Goal: Transaction & Acquisition: Purchase product/service

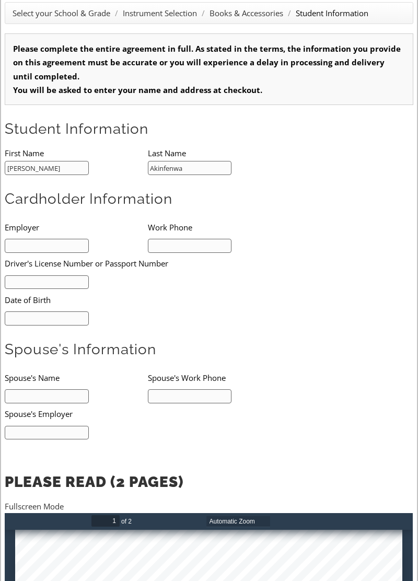
scroll to position [191, 0]
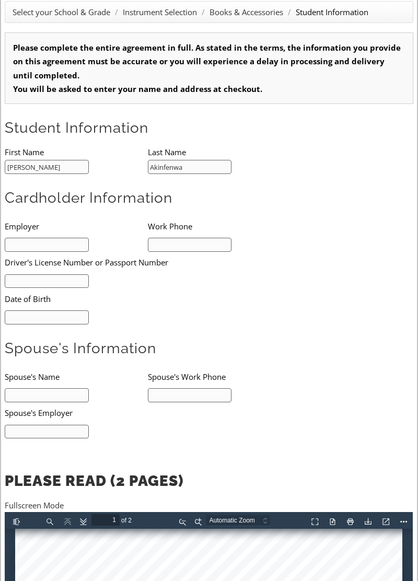
click at [63, 244] on input "text" at bounding box center [47, 245] width 84 height 14
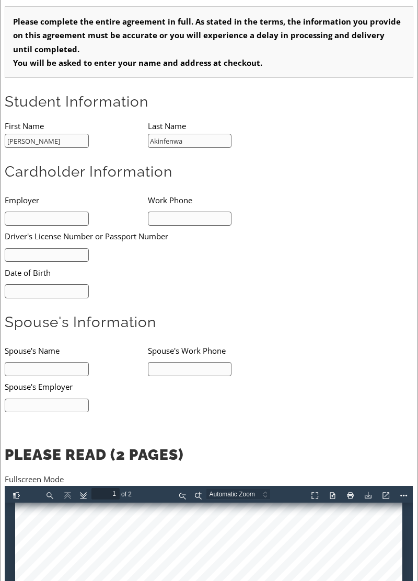
scroll to position [242, 0]
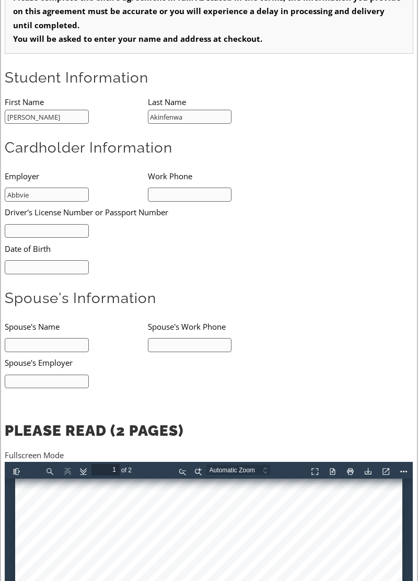
type input "Abbvie"
click at [60, 234] on input "text" at bounding box center [47, 231] width 84 height 14
click at [53, 233] on input "text" at bounding box center [47, 231] width 84 height 14
type input "28337809"
click at [59, 269] on input "text" at bounding box center [47, 267] width 84 height 14
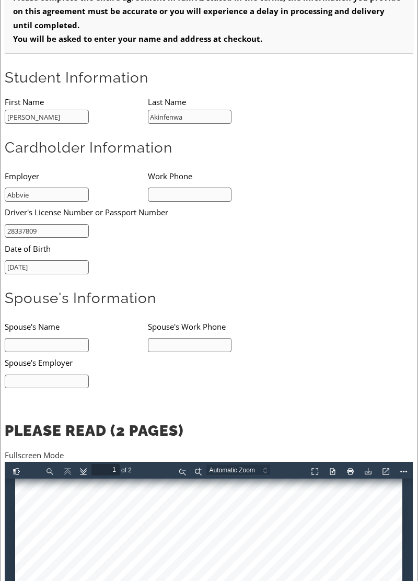
type input "12/10/1982"
click at [74, 342] on input "text" at bounding box center [47, 345] width 84 height 14
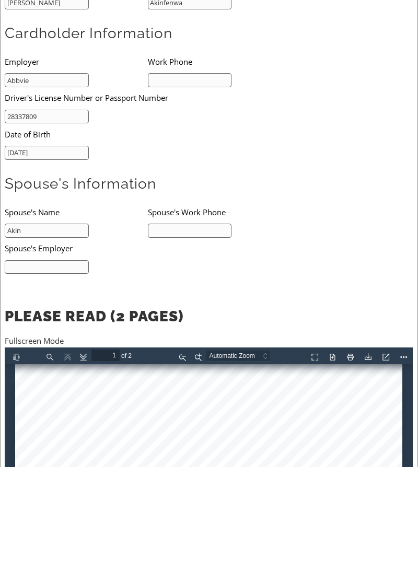
type input "Akin"
click at [200, 339] on input "text" at bounding box center [190, 345] width 84 height 14
type input "Akinfenwa"
click at [68, 382] on input "text" at bounding box center [47, 382] width 84 height 14
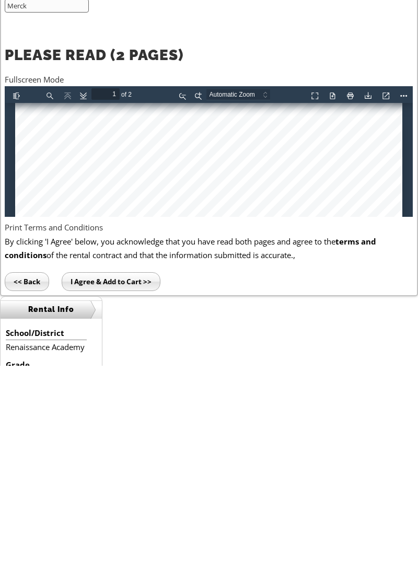
scroll to position [403, 0]
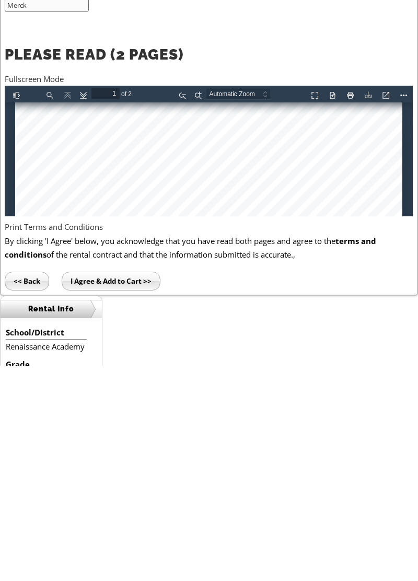
type input "Merck"
click at [117, 502] on input "I Agree & Add to Cart >>" at bounding box center [111, 496] width 99 height 19
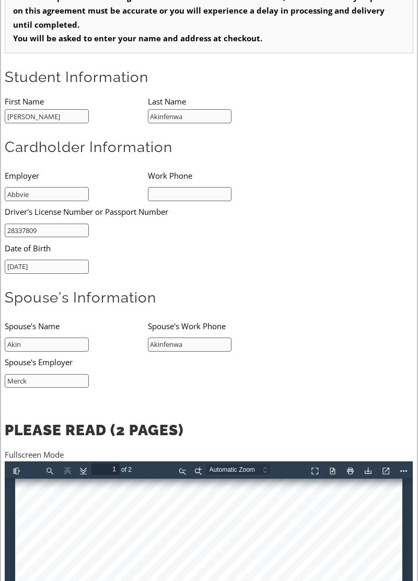
scroll to position [244, 0]
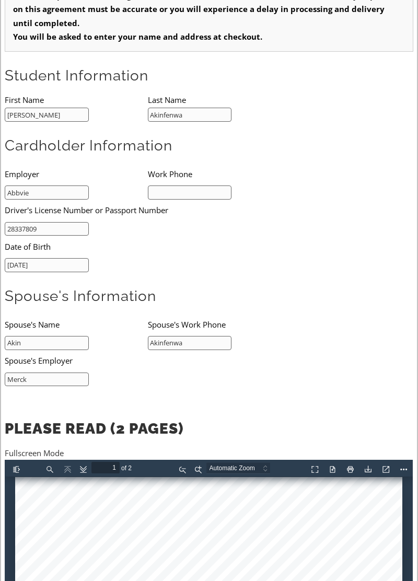
click at [211, 193] on input "text" at bounding box center [190, 193] width 84 height 14
type input "2155"
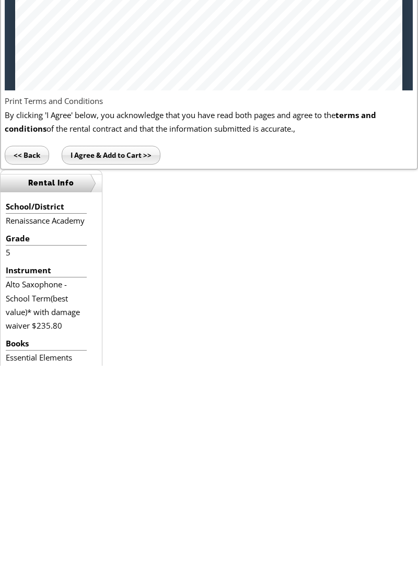
type input "215-510-2409"
click at [133, 374] on input "I Agree & Add to Cart >>" at bounding box center [111, 370] width 99 height 19
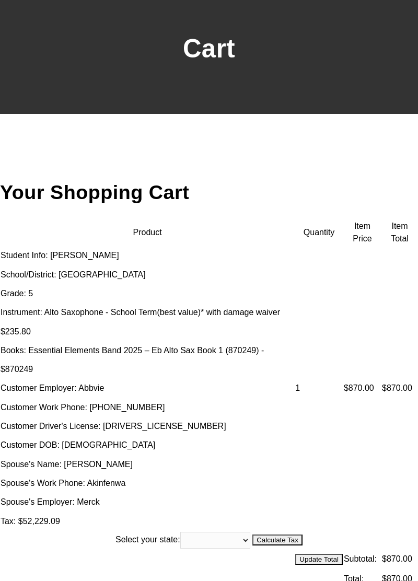
scroll to position [75, 0]
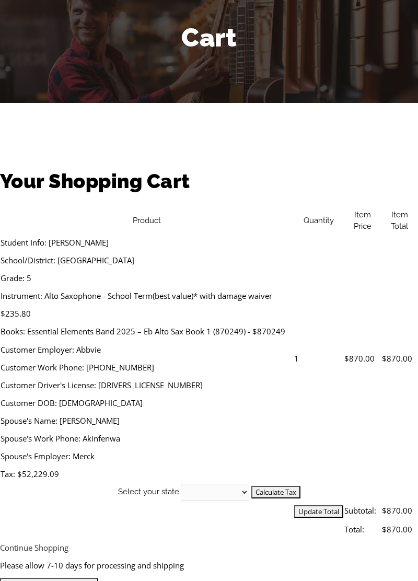
click at [144, 289] on td "Student Info: [PERSON_NAME] School/District: [GEOGRAPHIC_DATA] Grade: 5 Instrum…" at bounding box center [147, 358] width 294 height 250
click at [296, 338] on td "1" at bounding box center [319, 358] width 50 height 250
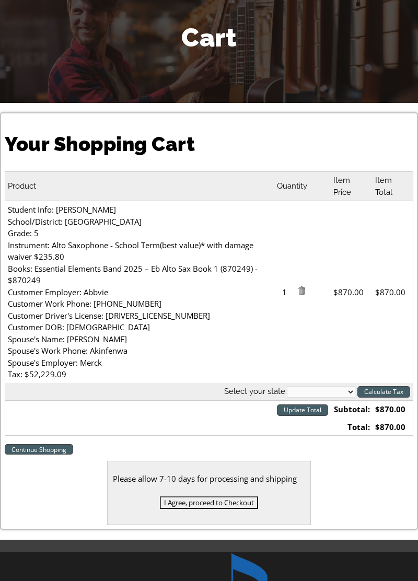
click at [99, 316] on td "Student Info: [PERSON_NAME] School/District: [GEOGRAPHIC_DATA] Grade: 5 Instrum…" at bounding box center [139, 292] width 269 height 182
click at [210, 274] on td "Student Info: [PERSON_NAME] School/District: [GEOGRAPHIC_DATA] Grade: 5 Instrum…" at bounding box center [139, 292] width 269 height 182
click at [315, 395] on select "[US_STATE] [US_STATE] [US_STATE] [US_STATE] [US_STATE] [US_STATE] [US_STATE] [U…" at bounding box center [321, 392] width 68 height 12
click at [216, 331] on td "Student Info: [PERSON_NAME] School/District: [GEOGRAPHIC_DATA] Grade: 5 Instrum…" at bounding box center [139, 292] width 269 height 182
click at [45, 445] on link "Continue Shopping" at bounding box center [39, 449] width 68 height 10
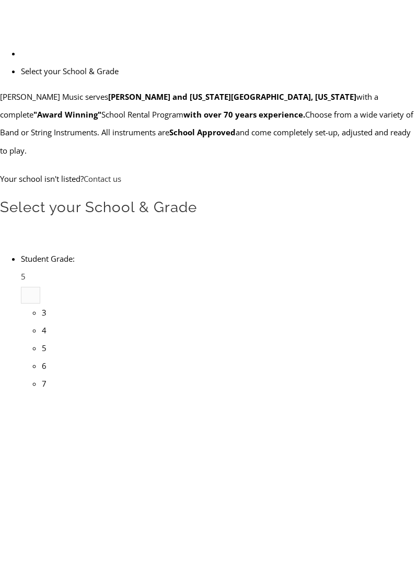
scroll to position [7, 0]
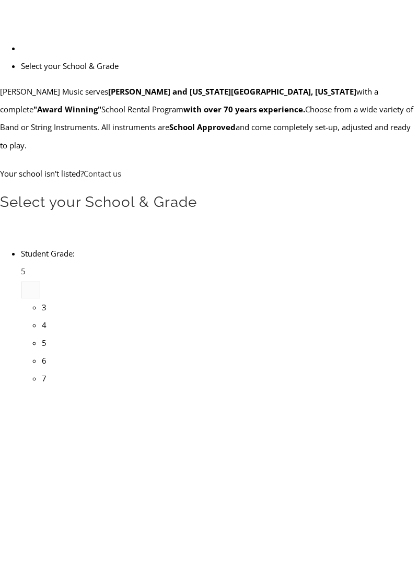
type input "Re"
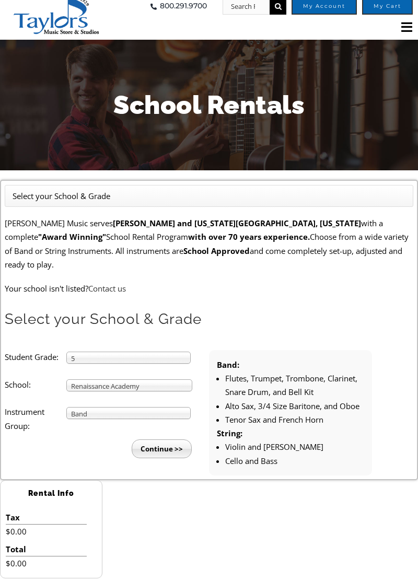
click at [167, 442] on input "Continue >>" at bounding box center [162, 449] width 60 height 19
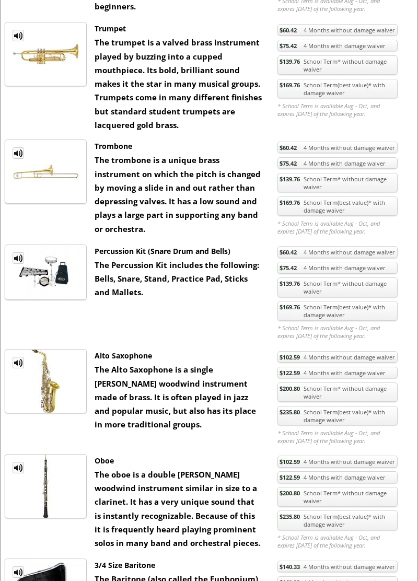
scroll to position [569, 0]
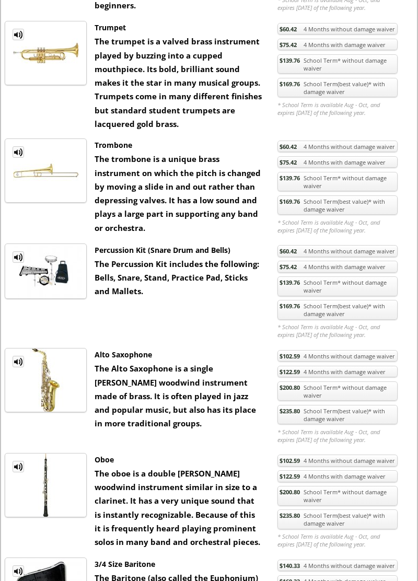
click at [320, 411] on link "$235.80 School Term(best value)* with damage waiver" at bounding box center [338, 415] width 120 height 20
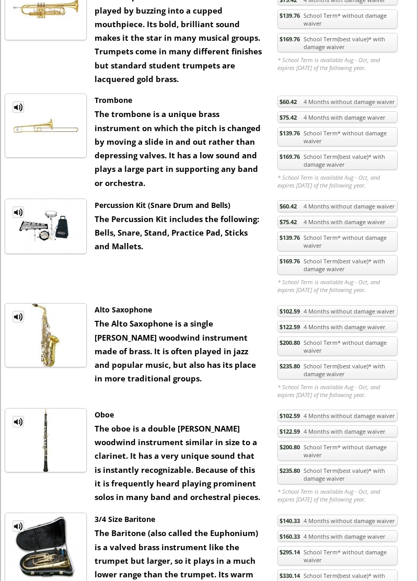
scroll to position [619, 0]
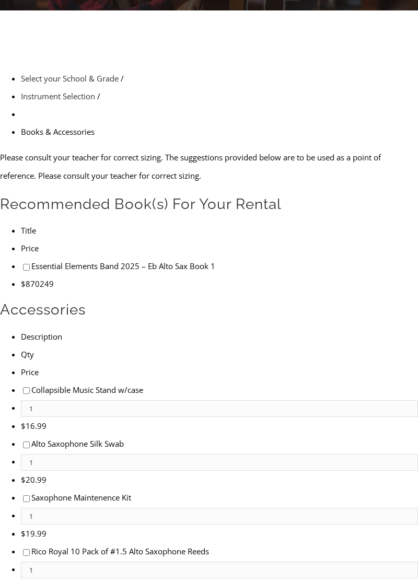
scroll to position [168, 0]
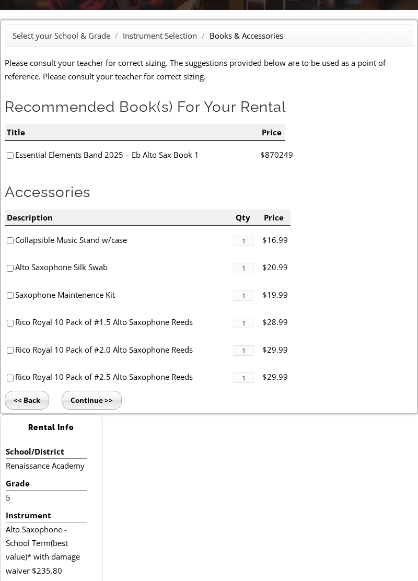
click at [96, 406] on input "Continue >>" at bounding box center [92, 400] width 60 height 19
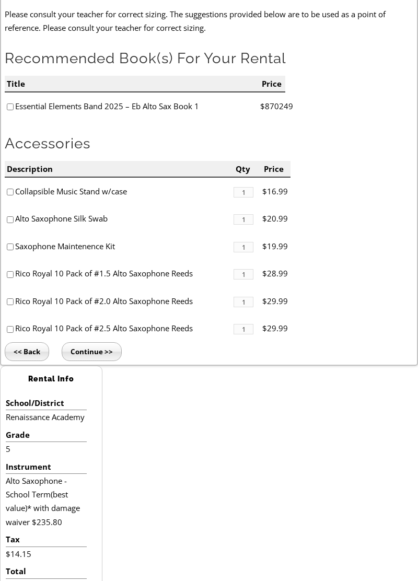
scroll to position [218, 0]
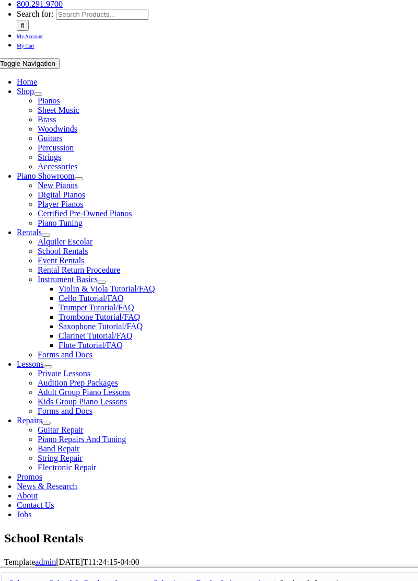
scroll to position [153, 0]
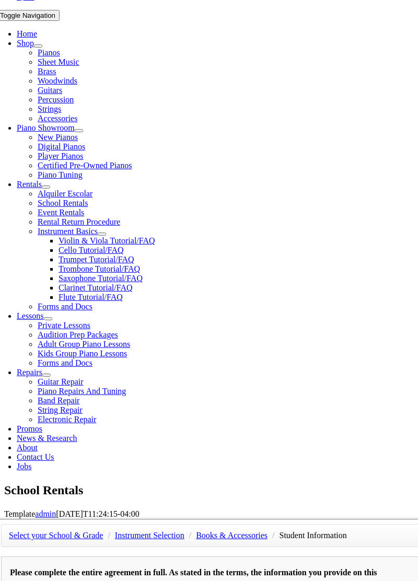
type input "1"
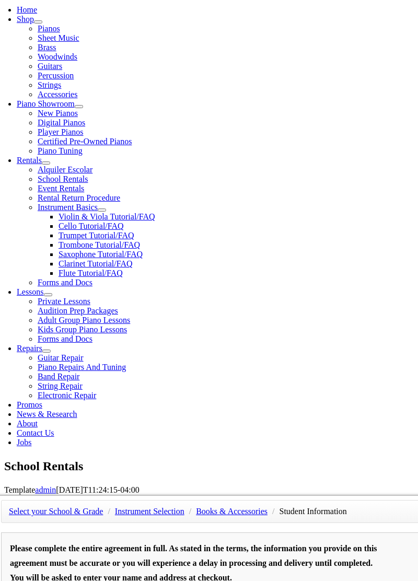
scroll to position [224, 0]
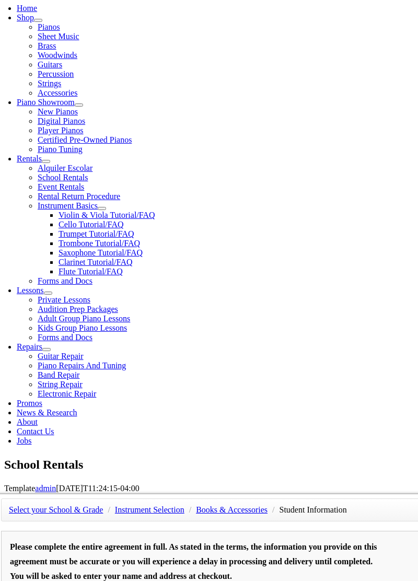
type input "Joshua"
type input "Akinfenwa"
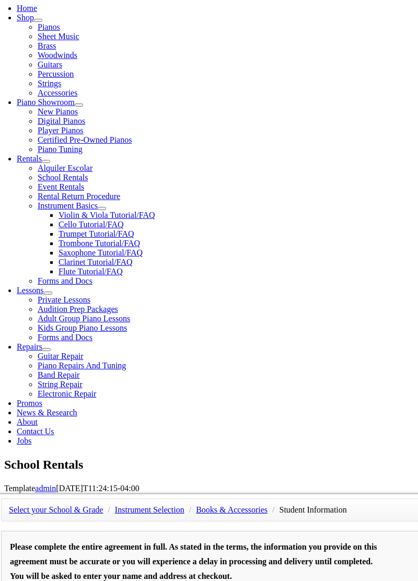
type input "Abbvie"
type input "21"
type input "215-510-2409"
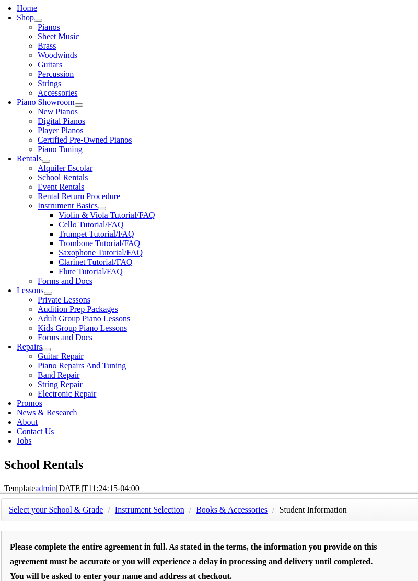
type input "28337809"
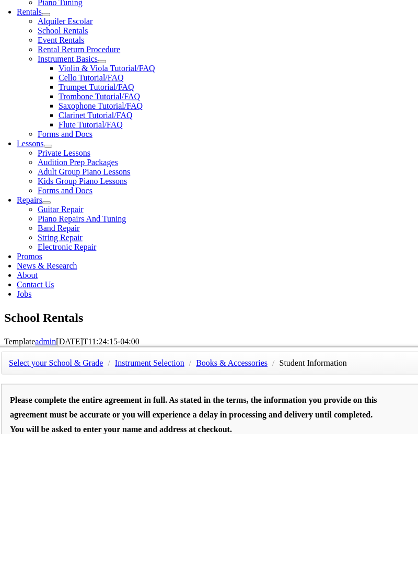
type input "12/10/1982"
type input "Akin"
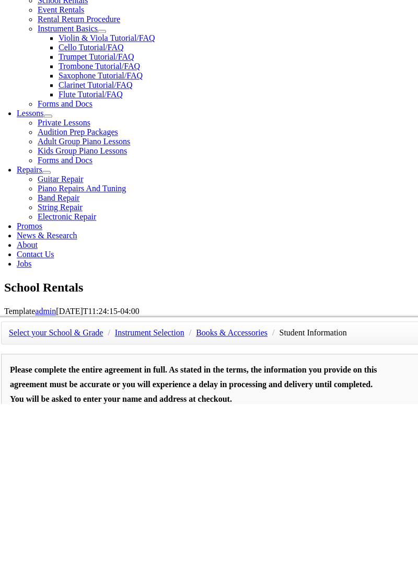
type input "Akinfenwa"
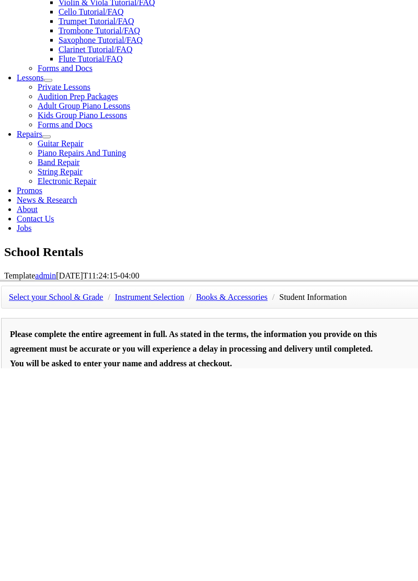
type input "Merck"
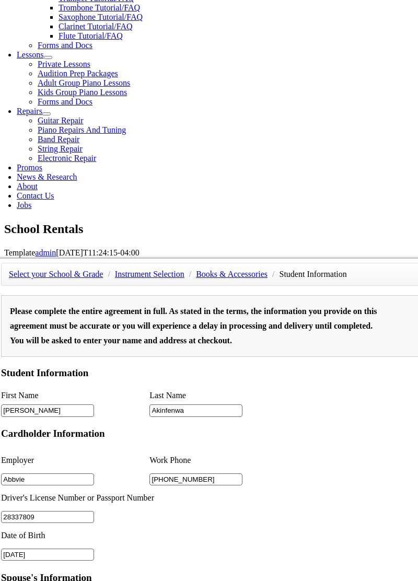
scroll to position [460, 0]
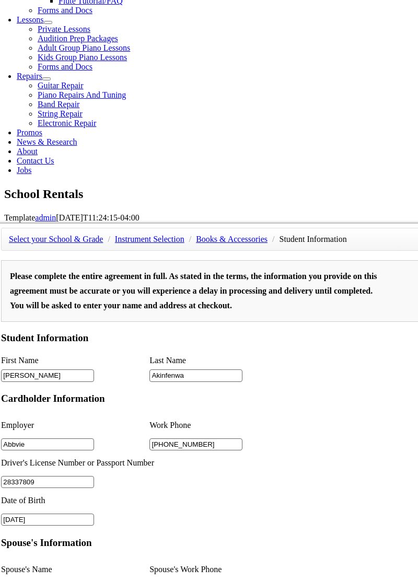
scroll to position [585, 0]
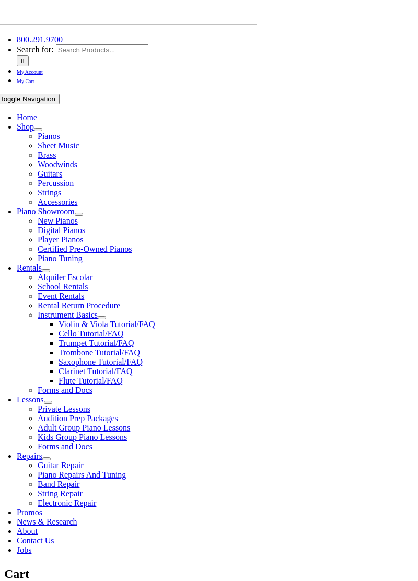
scroll to position [115, 0]
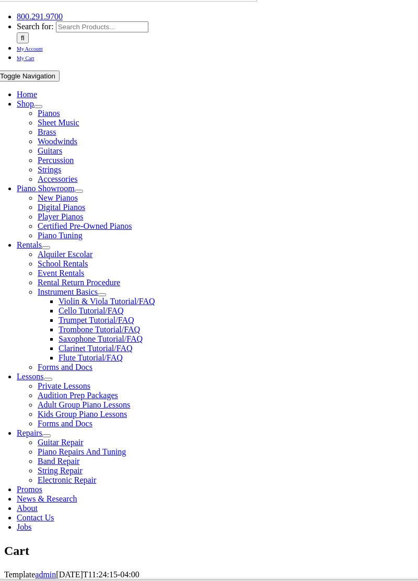
scroll to position [165, 0]
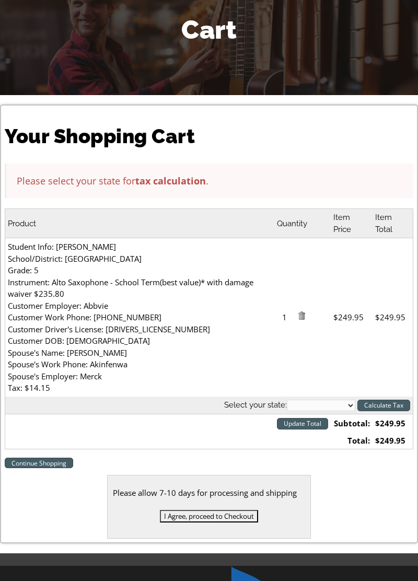
scroll to position [85, 0]
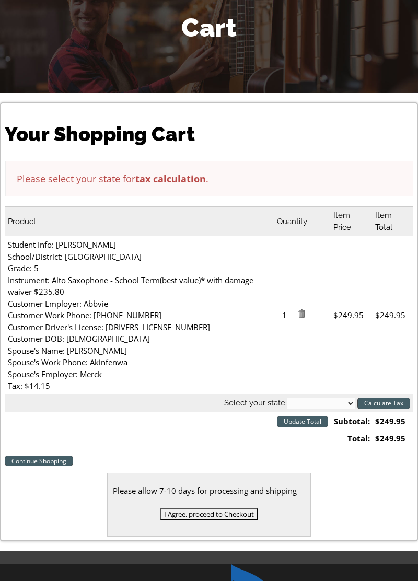
click at [320, 407] on select "[US_STATE] [US_STATE] [US_STATE] [US_STATE] [US_STATE] [US_STATE] [US_STATE] [U…" at bounding box center [321, 404] width 68 height 12
select select "PA"
click at [287, 398] on select "[US_STATE] [US_STATE] [US_STATE] [US_STATE] [US_STATE] [US_STATE] [US_STATE] [U…" at bounding box center [321, 404] width 68 height 12
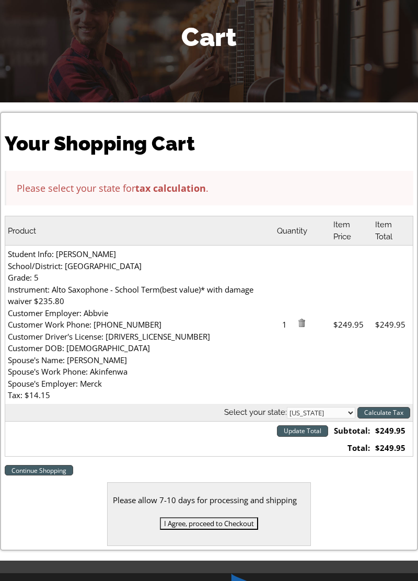
click at [305, 431] on input "Update Total" at bounding box center [302, 432] width 51 height 12
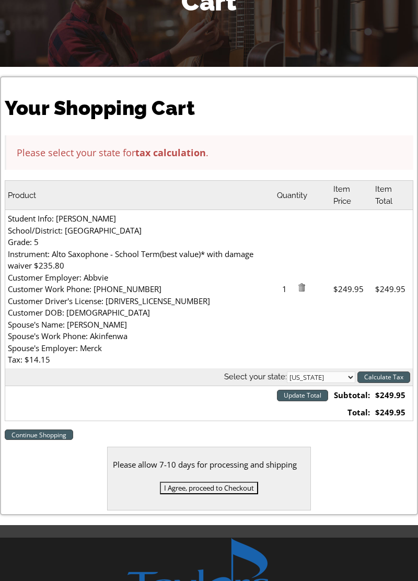
scroll to position [125, 0]
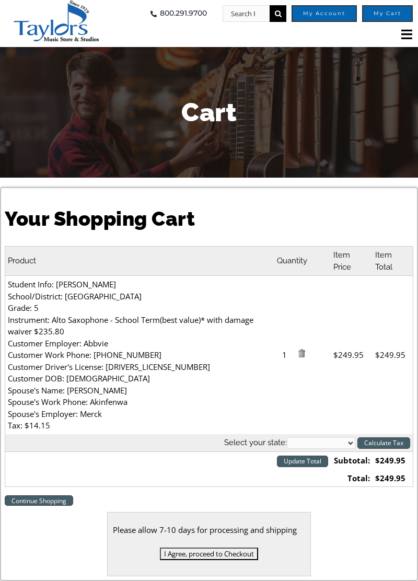
click at [323, 448] on select "[US_STATE] [US_STATE] [US_STATE] [US_STATE] [US_STATE] [US_STATE] [US_STATE] [U…" at bounding box center [321, 444] width 68 height 12
select select "PA"
click at [287, 438] on select "Alabama Alaska Arizona Arkansas California Colorado Connecticut Delaware D. C. …" at bounding box center [321, 444] width 68 height 12
click at [382, 440] on input "Calculate Tax" at bounding box center [384, 444] width 53 height 12
select select "PA"
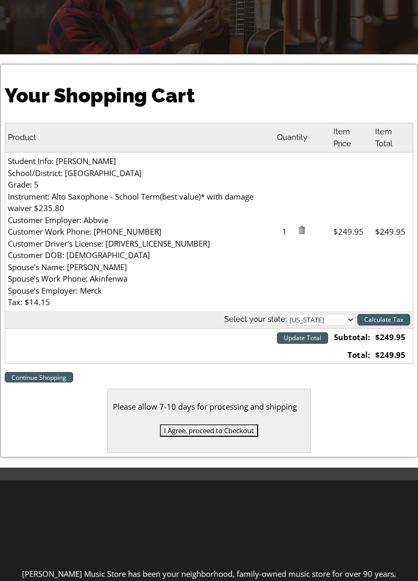
scroll to position [134, 0]
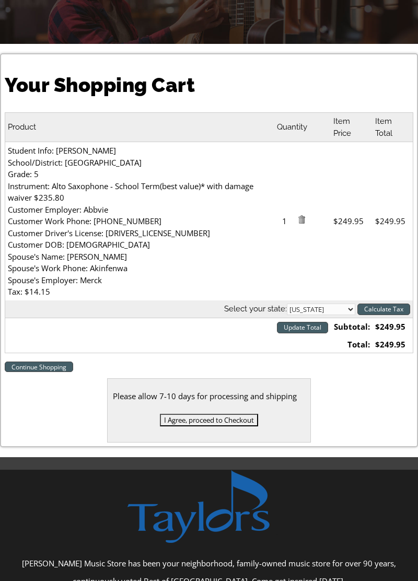
click at [224, 418] on input "I Agree, proceed to Checkout" at bounding box center [209, 420] width 98 height 13
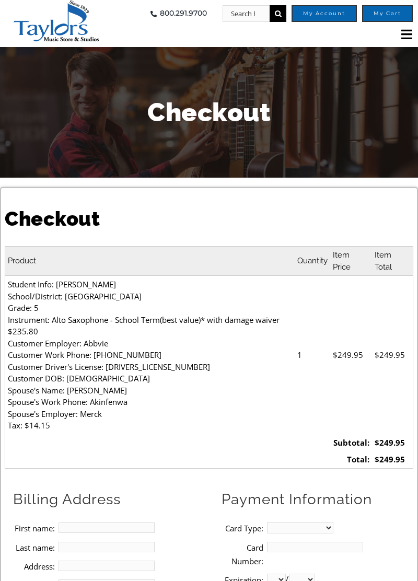
select select
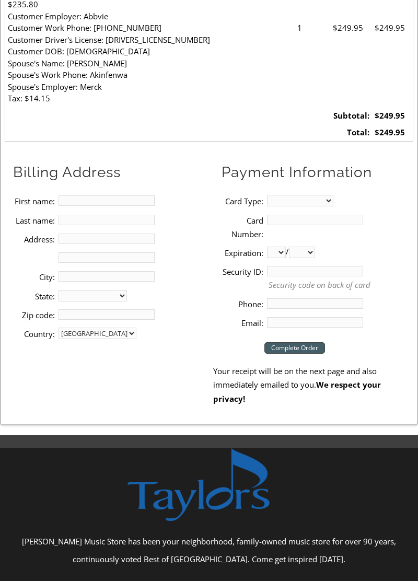
scroll to position [329, 0]
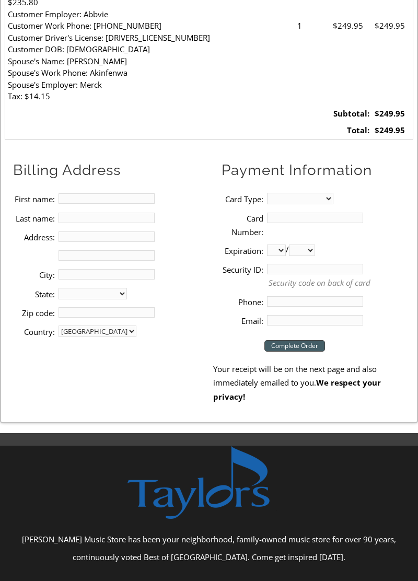
click at [319, 202] on select "MasterCard Visa American Express Discover" at bounding box center [300, 199] width 66 height 12
click at [404, 257] on li "Expiration: 01 02 03 04 05 06 07 08 09 10 11 12 / 2025 2026 2027 2028 2029 2030…" at bounding box center [318, 250] width 192 height 19
click at [111, 193] on input "First name:" at bounding box center [107, 198] width 96 height 10
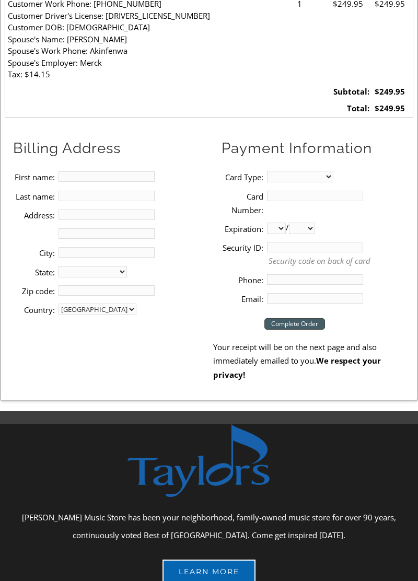
scroll to position [376, 0]
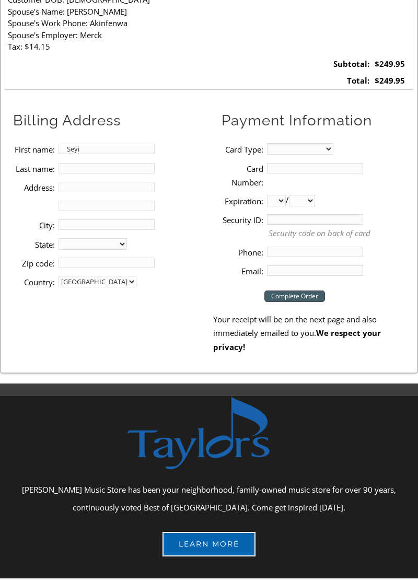
type input "Seyi"
click at [108, 172] on input "Last name:" at bounding box center [107, 171] width 96 height 10
type input "Akinfenwa"
click at [112, 191] on input "Address:" at bounding box center [107, 190] width 96 height 10
type input "[STREET_ADDRESS]"
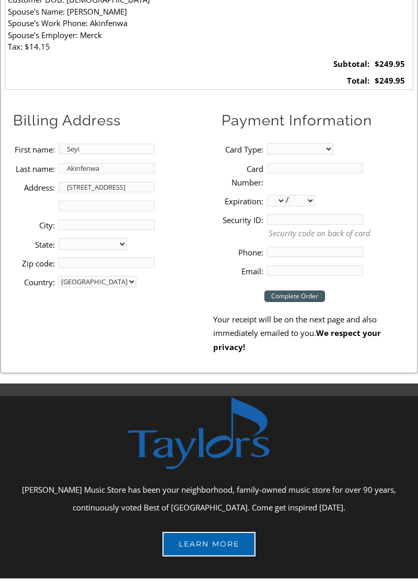
click at [112, 229] on input "City:" at bounding box center [107, 227] width 96 height 10
type input "[GEOGRAPHIC_DATA]"
click at [103, 247] on select "Alabama Alaska Arizona Arkansas California Colorado Connecticut Delaware D. C. …" at bounding box center [93, 247] width 68 height 12
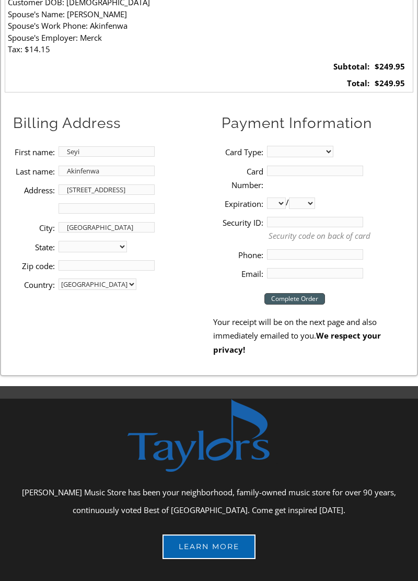
select select "PA"
click at [59, 241] on select "Alabama Alaska Arizona Arkansas California Colorado Connecticut Delaware D. C. …" at bounding box center [93, 247] width 68 height 12
click at [128, 268] on input "Zip code:" at bounding box center [107, 265] width 96 height 10
type input "19525"
click at [312, 153] on select "MasterCard Visa American Express Discover" at bounding box center [300, 152] width 66 height 12
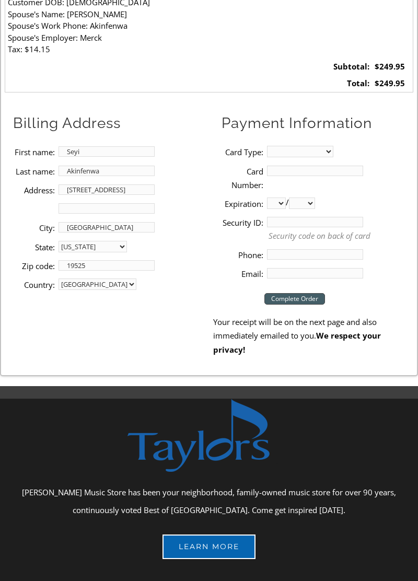
select select "visa"
click at [267, 146] on select "MasterCard Visa American Express Discover" at bounding box center [300, 152] width 66 height 12
click at [304, 172] on input "Card Number:" at bounding box center [315, 171] width 96 height 10
type input "[CREDIT_CARD_NUMBER]"
click at [285, 205] on select "01 02 03 04 05 06 07 08 09 10 11 12" at bounding box center [276, 204] width 19 height 12
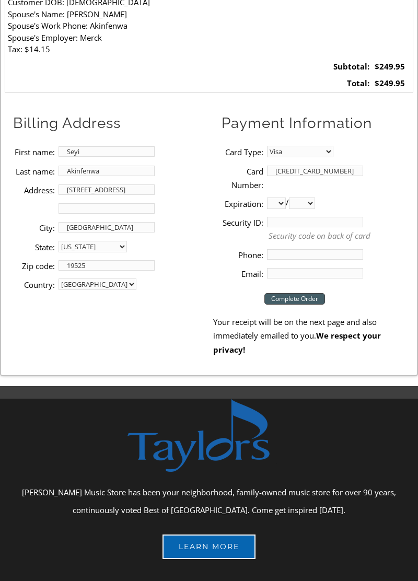
select select "12"
click at [267, 198] on select "01 02 03 04 05 06 07 08 09 10 11 12" at bounding box center [276, 204] width 19 height 12
click at [315, 206] on select "2025 2026 2027 2028 2029 2030 2031 2032 2033 2034 2035 2036 2037" at bounding box center [302, 204] width 26 height 12
select select "2025"
click at [293, 198] on select "2025 2026 2027 2028 2029 2030 2031 2032 2033 2034 2035 2036 2037" at bounding box center [302, 204] width 26 height 12
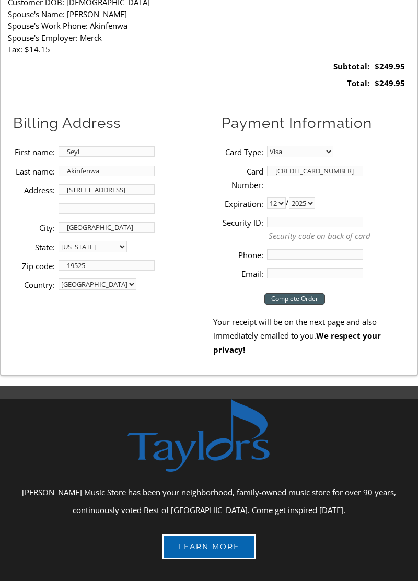
click at [304, 224] on input "Security ID:" at bounding box center [315, 222] width 96 height 10
type input "984"
click at [297, 255] on input "Phone:" at bounding box center [315, 254] width 96 height 10
type input "215"
type input "[PHONE_NUMBER]"
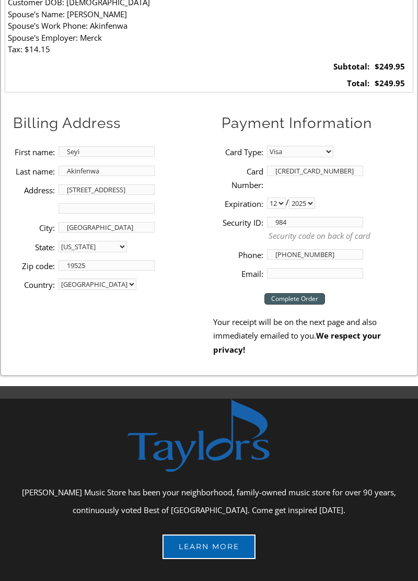
click at [291, 276] on input "Email:" at bounding box center [315, 273] width 96 height 10
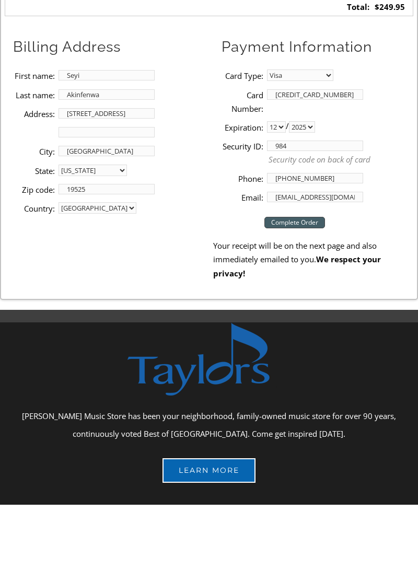
type input "[EMAIL_ADDRESS][DOMAIN_NAME]"
click at [305, 299] on input "Complete Order" at bounding box center [295, 299] width 61 height 12
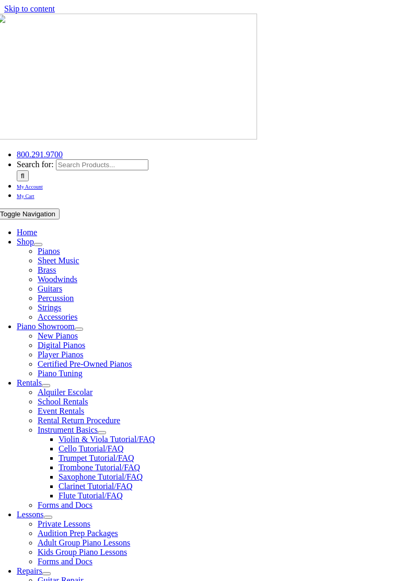
select select "PA"
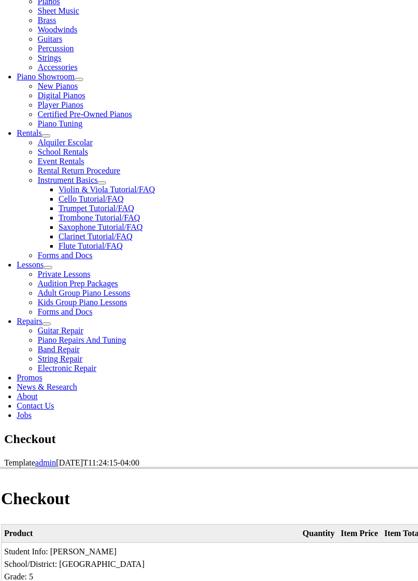
scroll to position [255, 0]
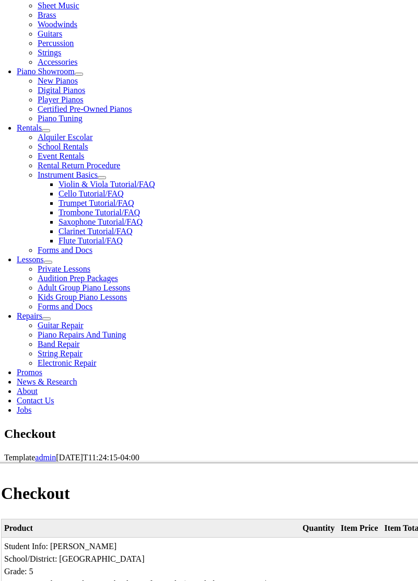
select select "mastercard"
type input "412174"
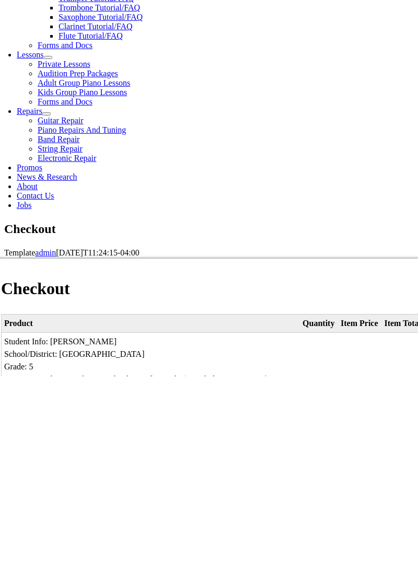
scroll to position [256, 0]
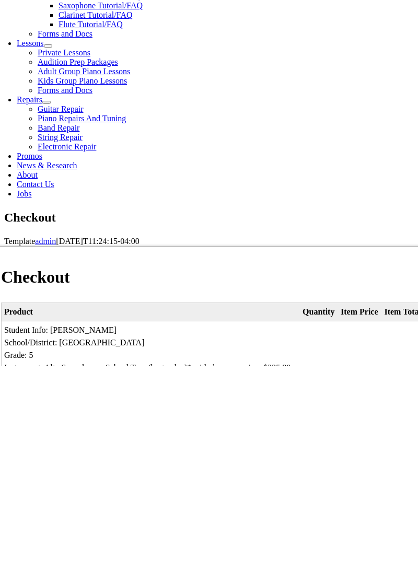
type input "[CREDIT_CARD_NUMBER]"
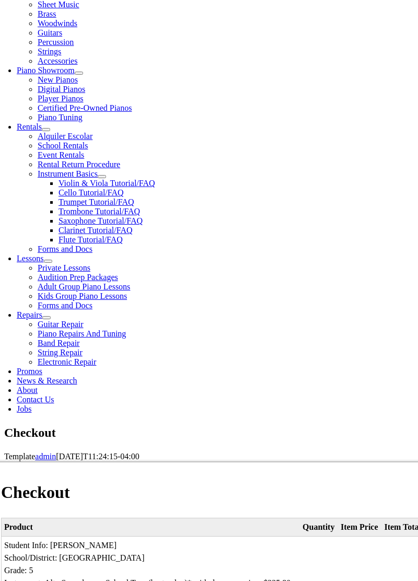
select select "10"
select select "2030"
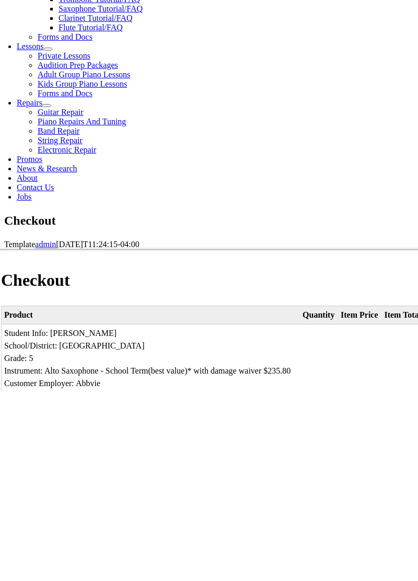
scroll to position [280, 0]
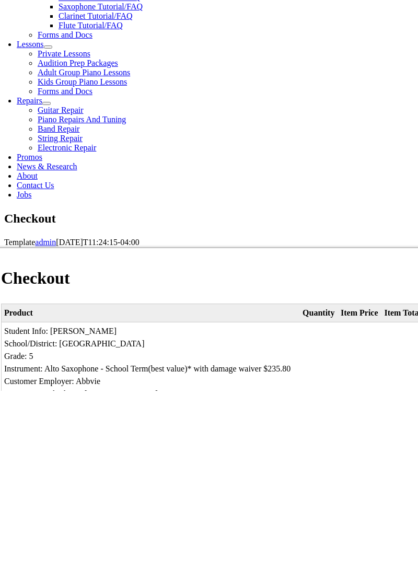
type input "9"
type input "066"
